Goal: Find specific page/section: Find specific page/section

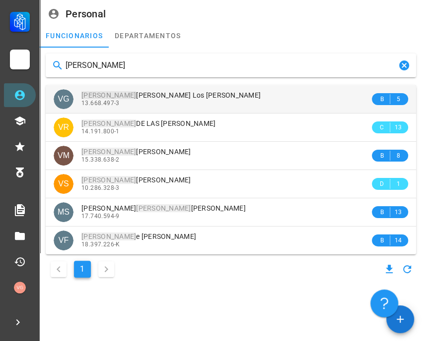
type input "[PERSON_NAME]"
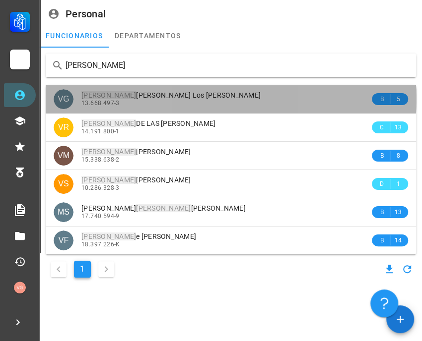
click at [218, 103] on div "13.668.497-3" at bounding box center [225, 103] width 288 height 7
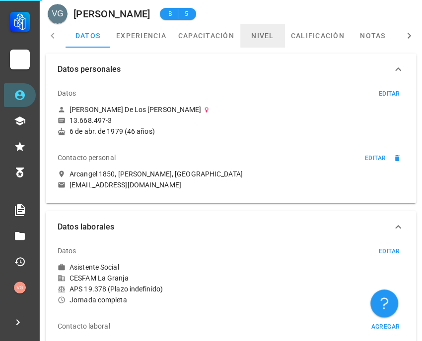
click at [254, 37] on link "nivel" at bounding box center [262, 36] width 45 height 24
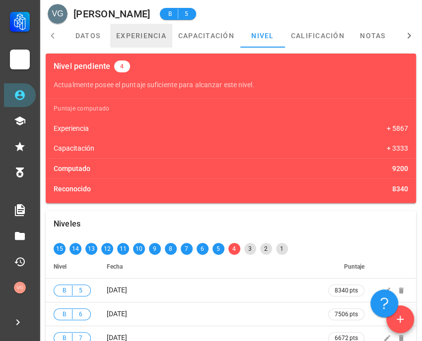
click at [137, 35] on link "experiencia" at bounding box center [141, 36] width 62 height 24
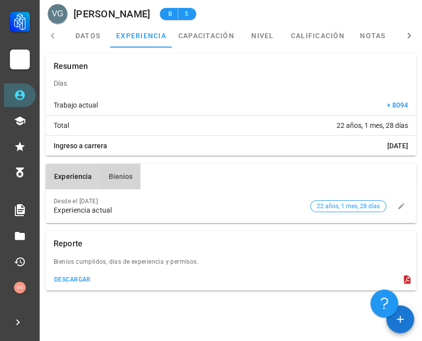
click at [115, 183] on button "Bienios" at bounding box center [120, 177] width 41 height 26
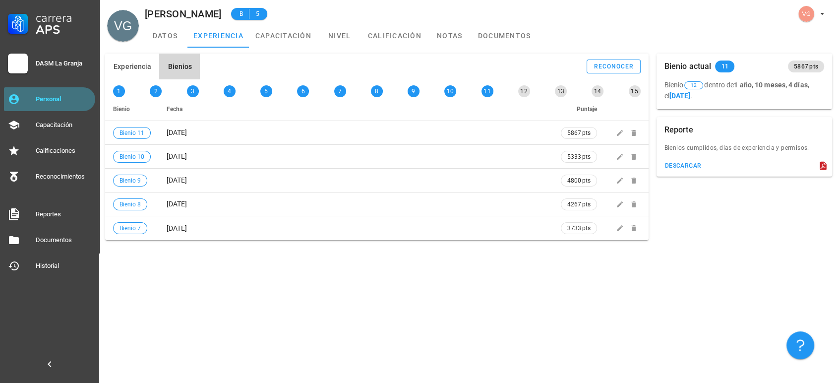
drag, startPoint x: 69, startPoint y: 88, endPoint x: 78, endPoint y: 85, distance: 9.9
click at [69, 88] on link "Personal" at bounding box center [49, 99] width 91 height 24
